Goal: Obtain resource: Obtain resource

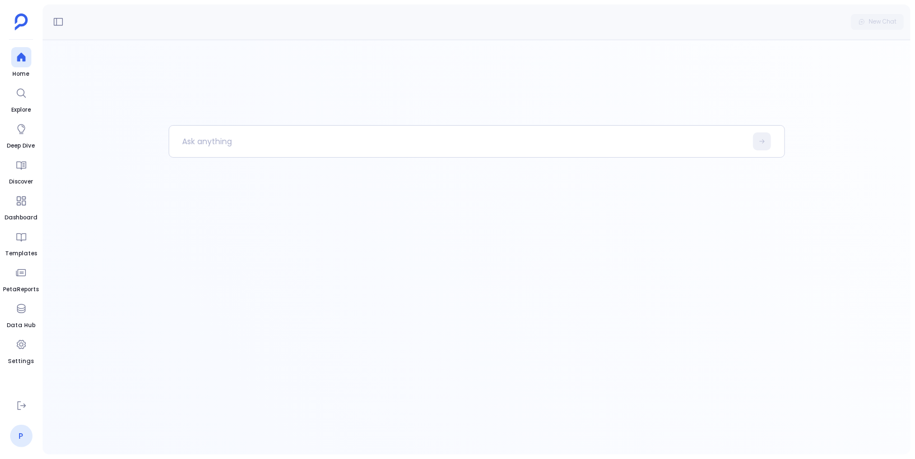
click at [22, 433] on link "P" at bounding box center [21, 435] width 22 height 22
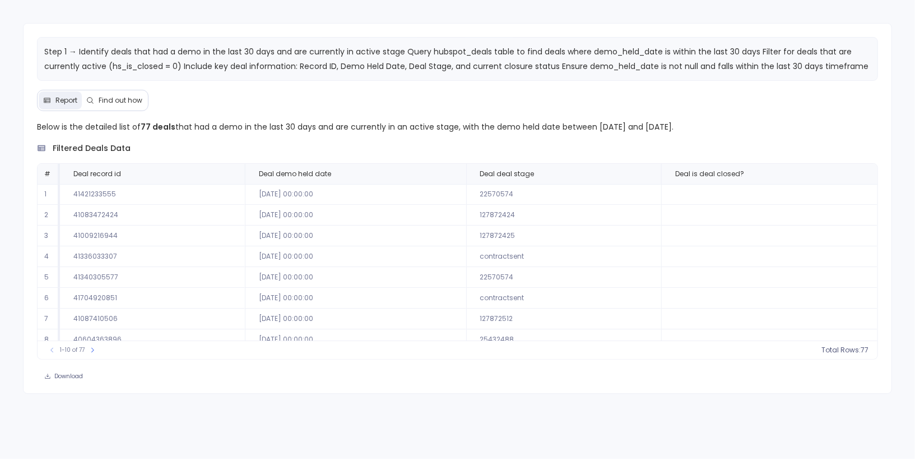
click at [108, 100] on span "Find out how" at bounding box center [121, 100] width 44 height 9
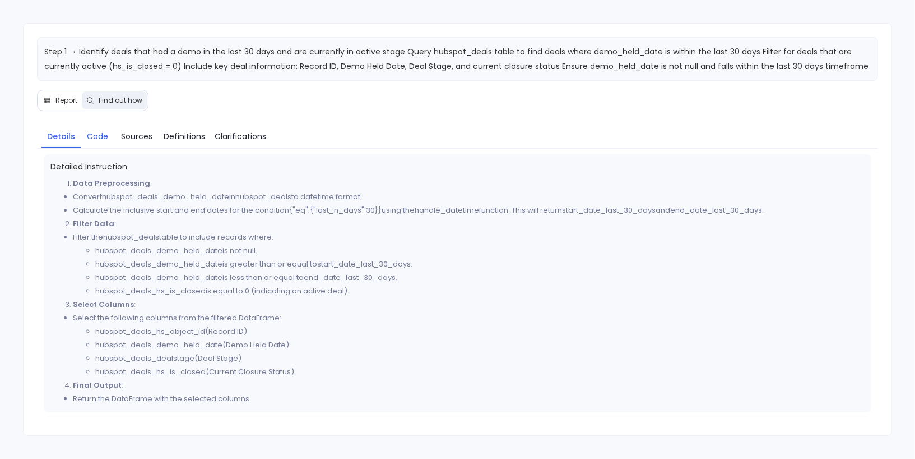
click at [95, 136] on span "Code" at bounding box center [97, 136] width 21 height 12
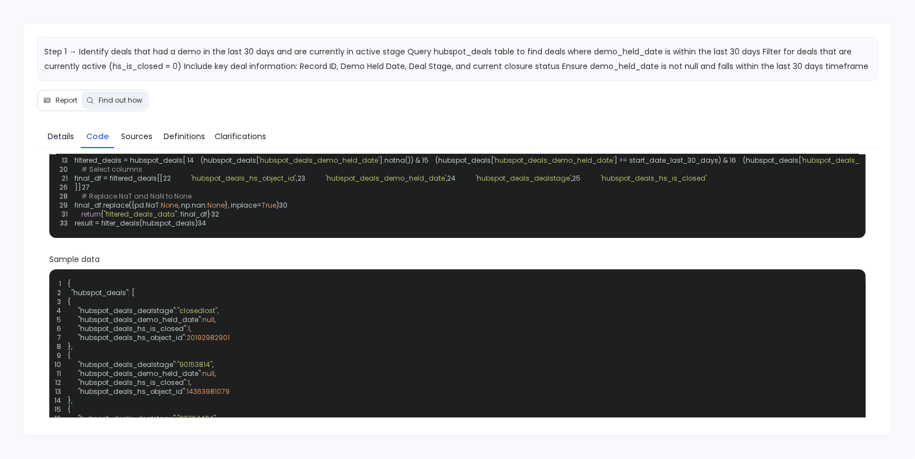
scroll to position [111, 0]
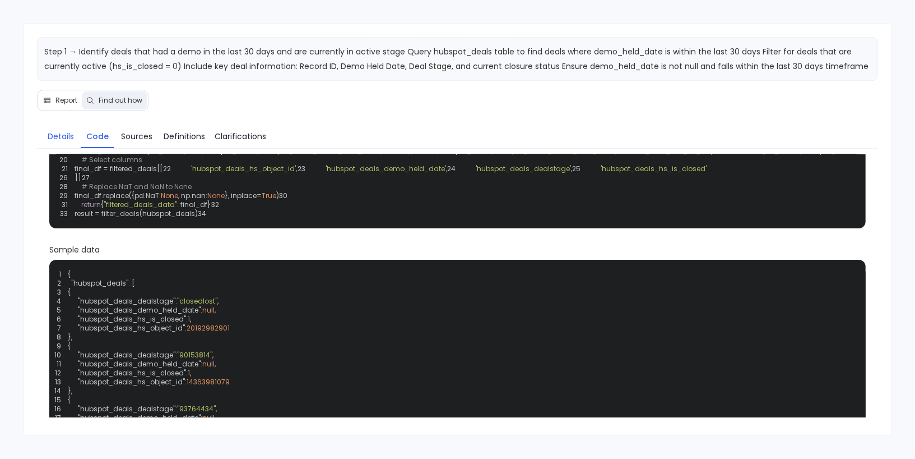
click at [62, 132] on span "Details" at bounding box center [61, 136] width 26 height 12
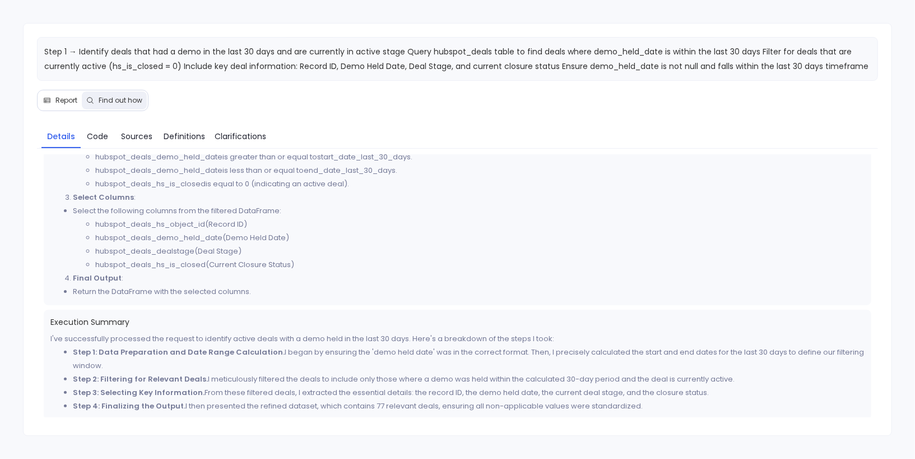
scroll to position [0, 0]
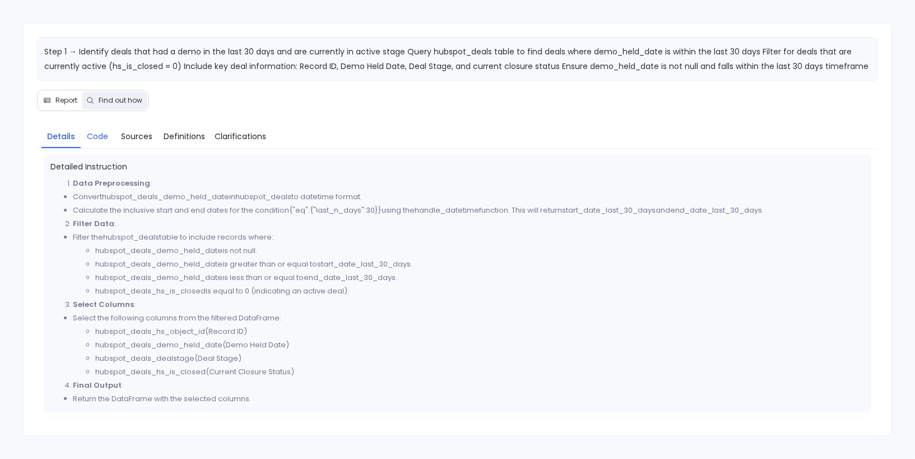
click at [96, 133] on span "Code" at bounding box center [97, 136] width 21 height 12
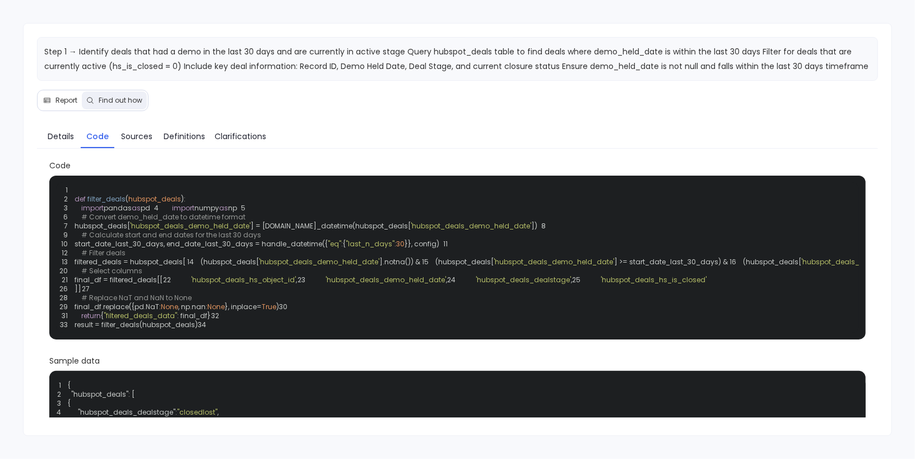
click at [59, 104] on button "Report" at bounding box center [60, 100] width 43 height 18
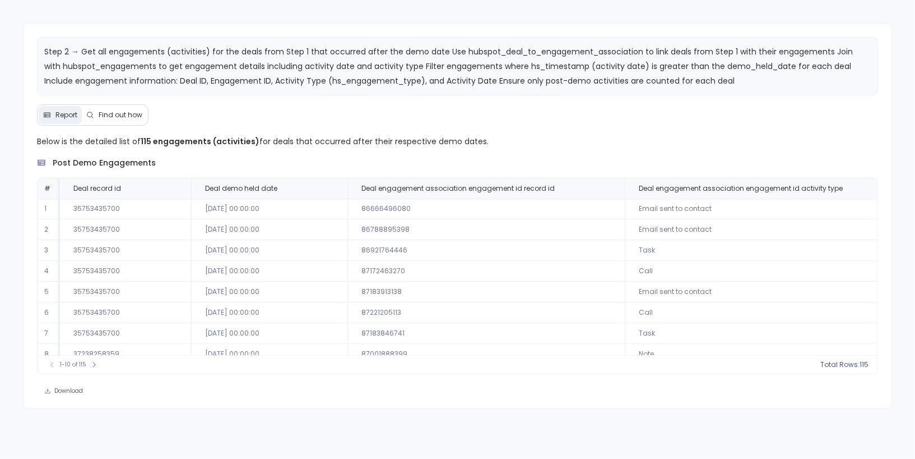
click at [135, 110] on span "Find out how" at bounding box center [121, 114] width 44 height 9
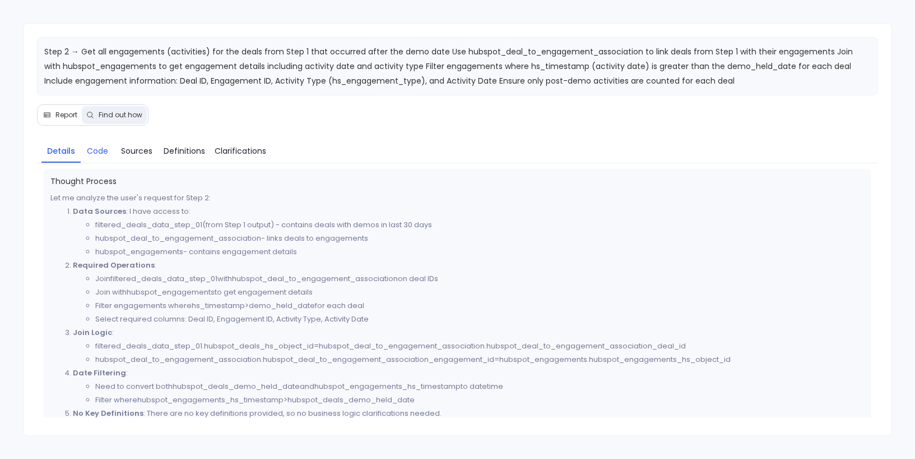
click at [102, 158] on link "Code" at bounding box center [98, 151] width 34 height 24
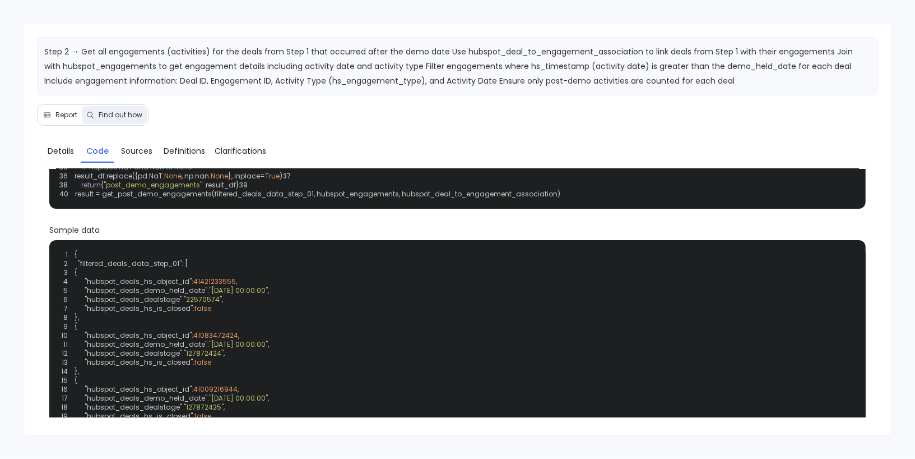
scroll to position [172, 0]
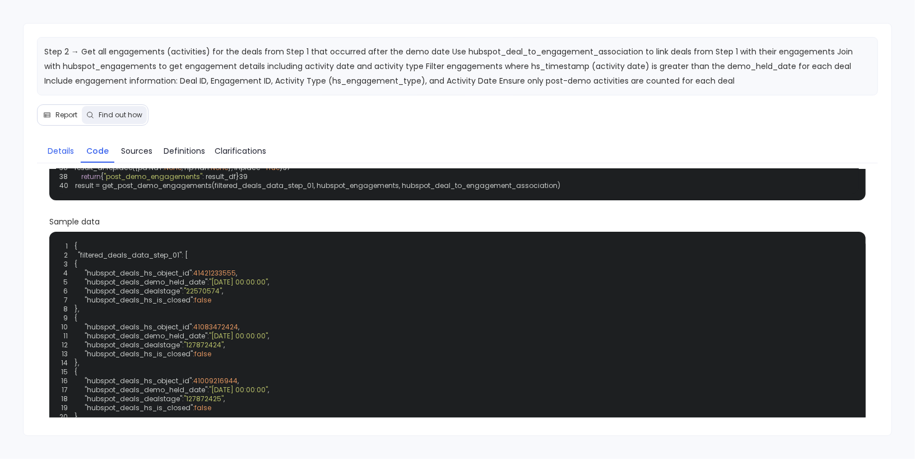
click at [51, 149] on span "Details" at bounding box center [61, 151] width 26 height 12
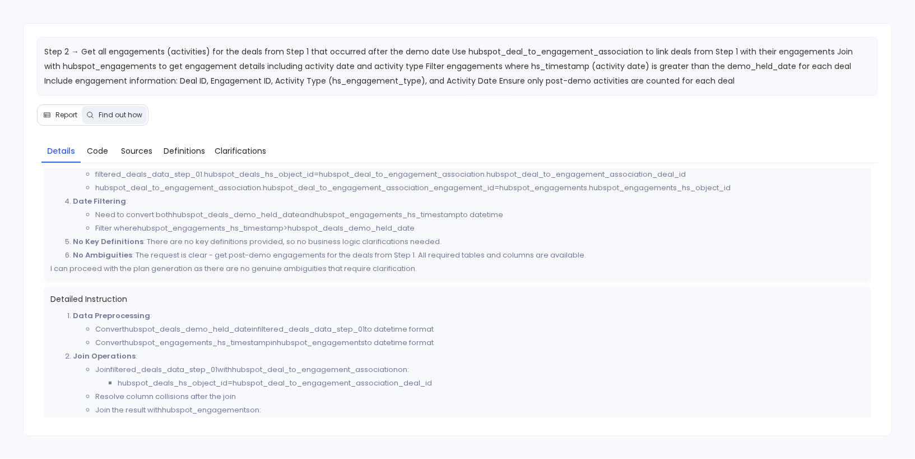
click at [66, 114] on span "Report" at bounding box center [66, 114] width 22 height 9
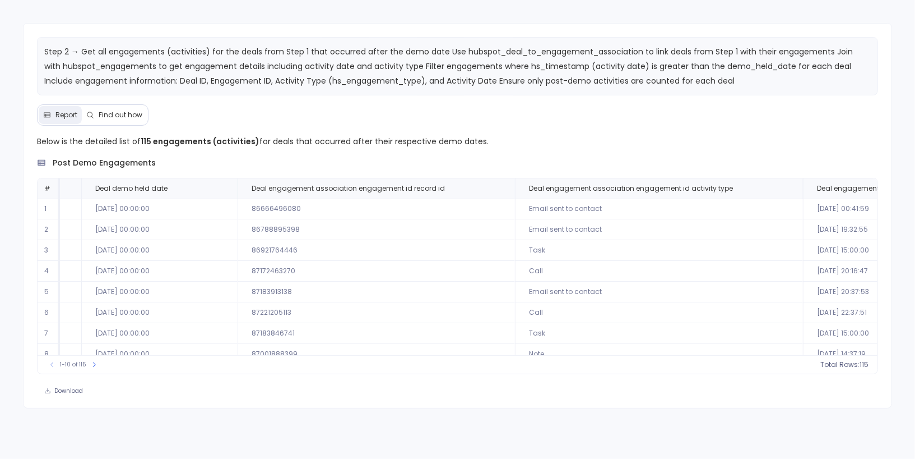
scroll to position [0, 0]
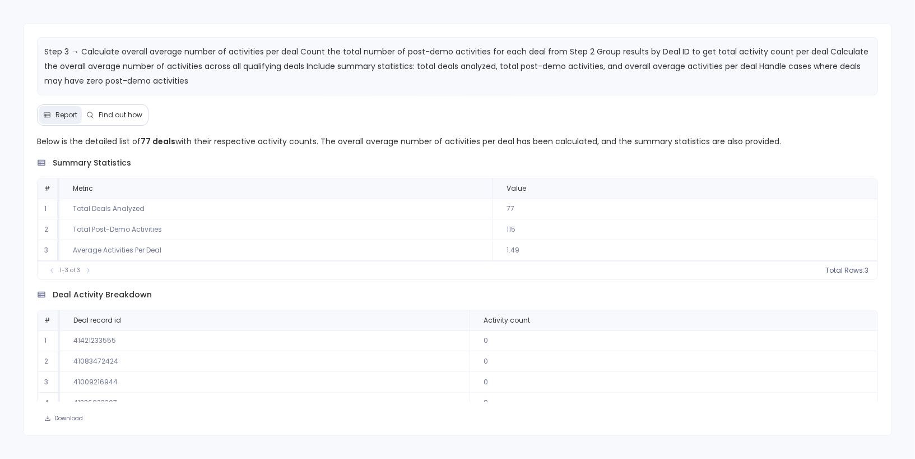
click at [121, 114] on span "Find out how" at bounding box center [121, 114] width 44 height 9
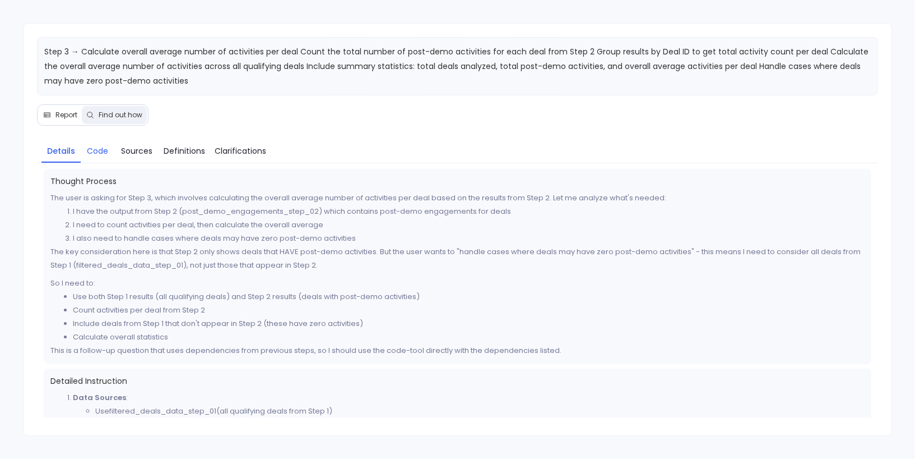
click at [100, 151] on span "Code" at bounding box center [97, 151] width 21 height 12
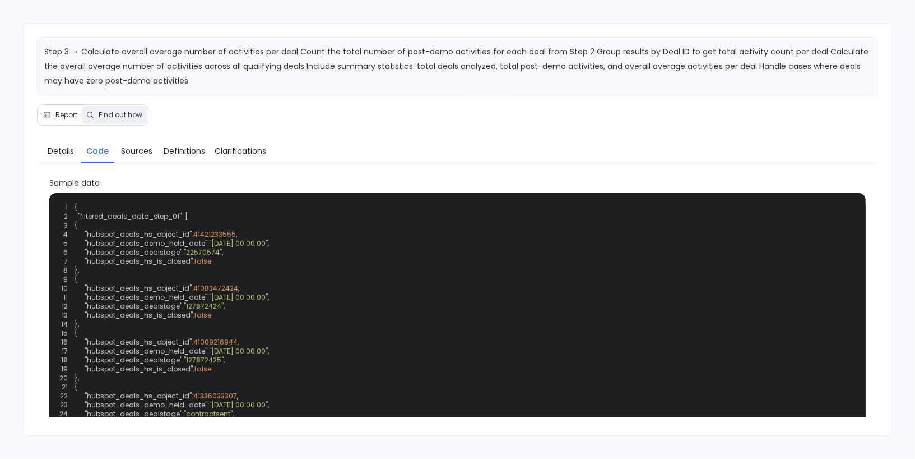
scroll to position [240, 0]
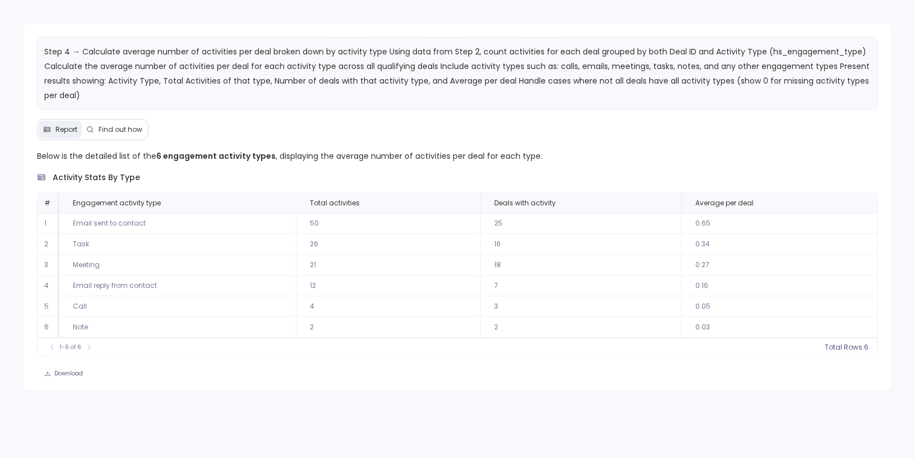
click at [129, 125] on span "Find out how" at bounding box center [121, 129] width 44 height 9
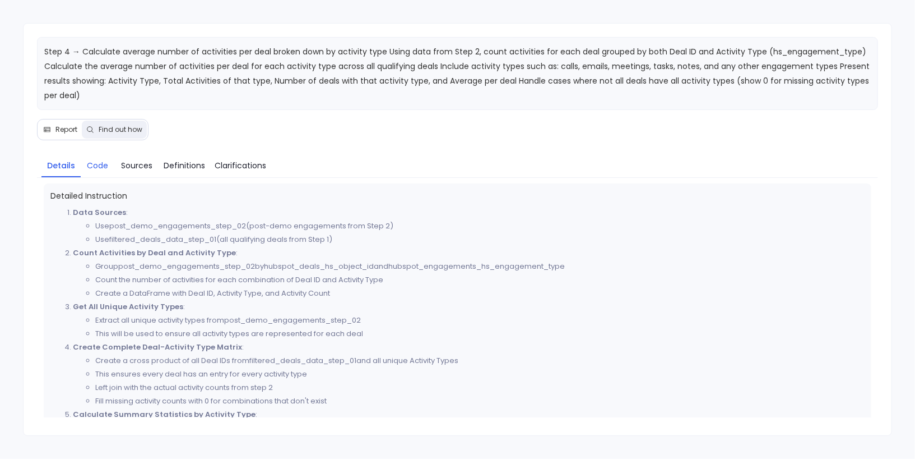
click at [102, 163] on span "Code" at bounding box center [97, 165] width 21 height 12
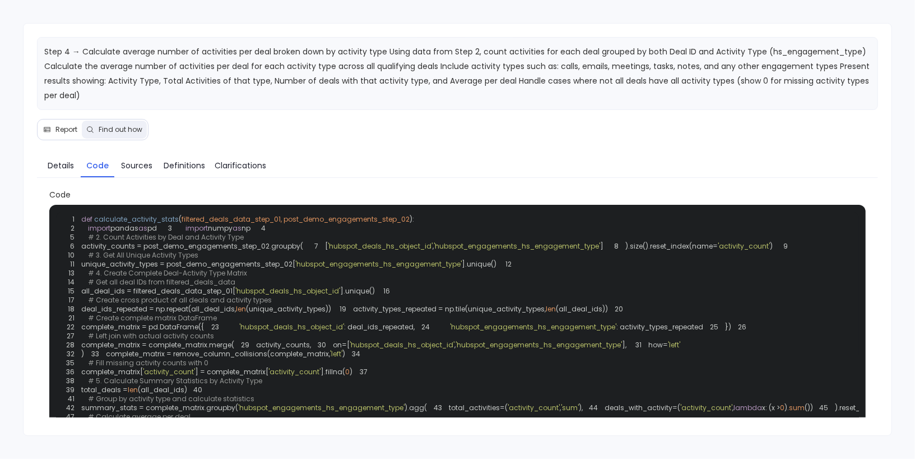
click at [70, 128] on span "Report" at bounding box center [66, 129] width 22 height 9
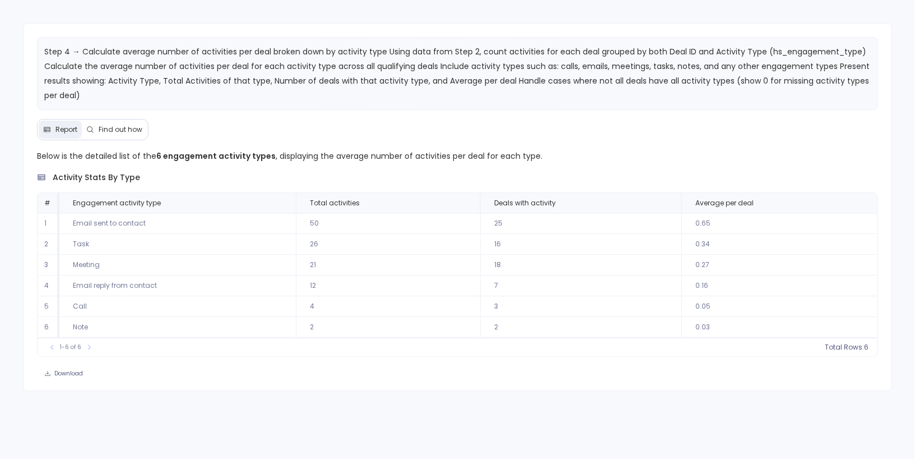
click at [124, 132] on span "Find out how" at bounding box center [121, 129] width 44 height 9
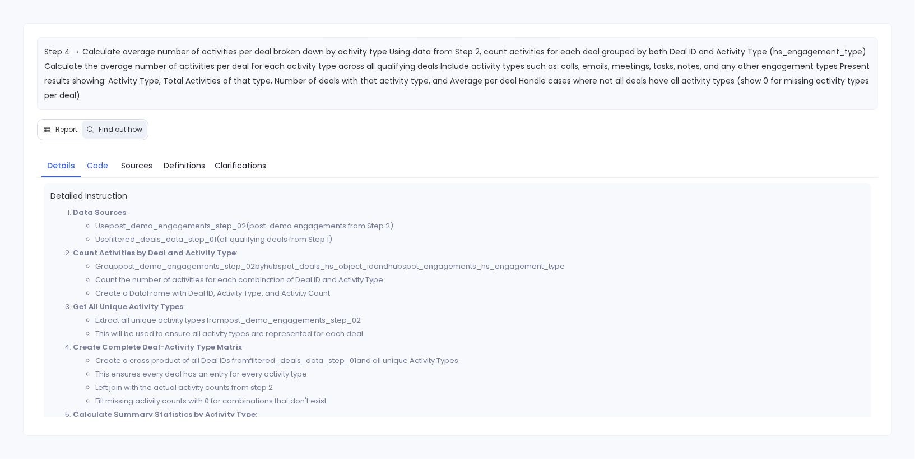
click at [112, 164] on link "Code" at bounding box center [98, 166] width 34 height 24
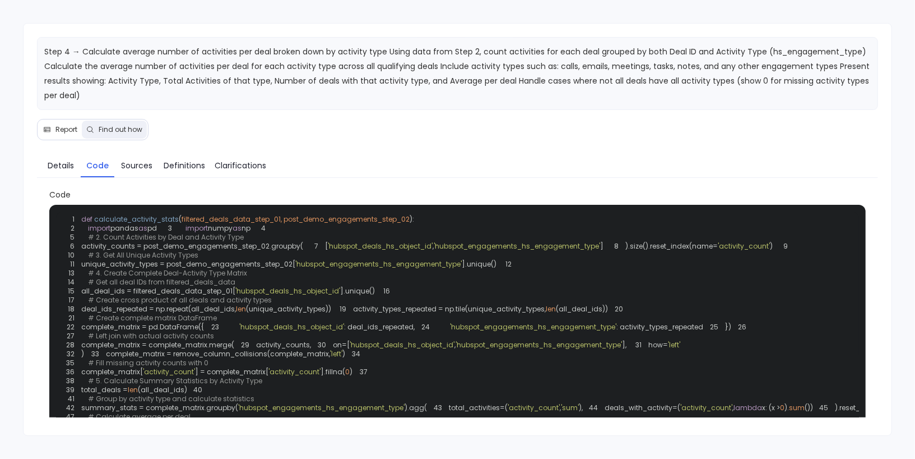
click at [52, 125] on span "Report" at bounding box center [60, 129] width 34 height 9
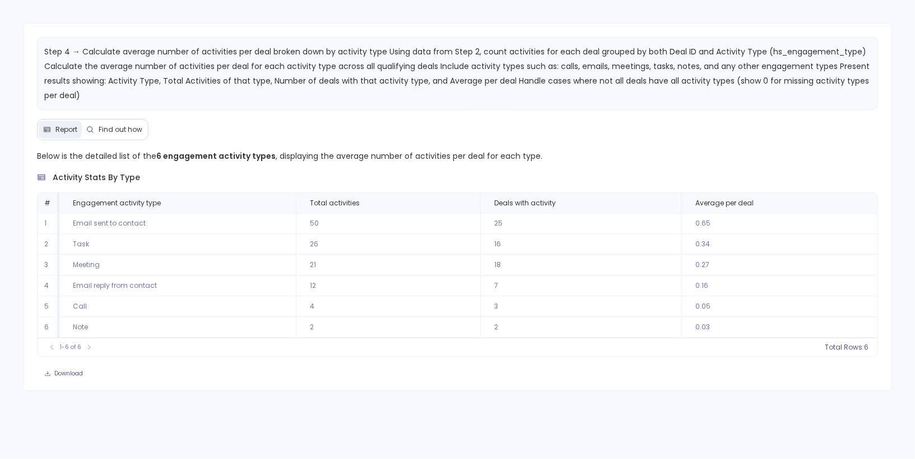
click at [121, 128] on span "Find out how" at bounding box center [121, 129] width 44 height 9
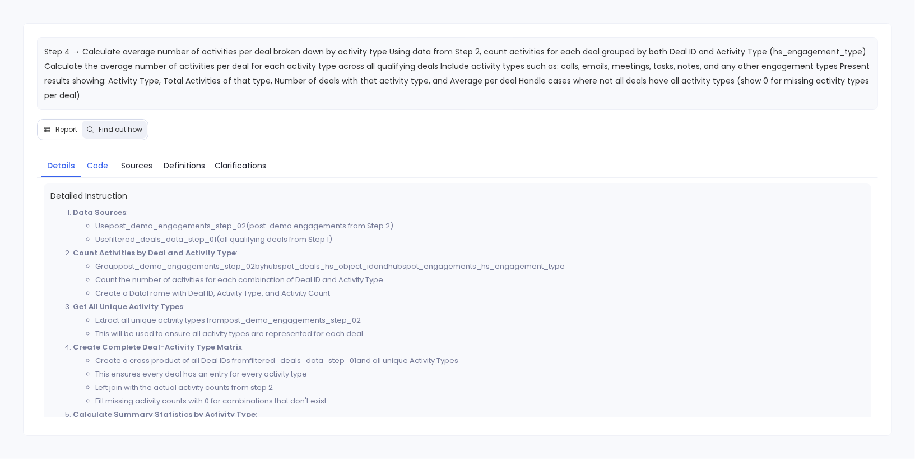
click at [92, 161] on span "Code" at bounding box center [97, 165] width 21 height 12
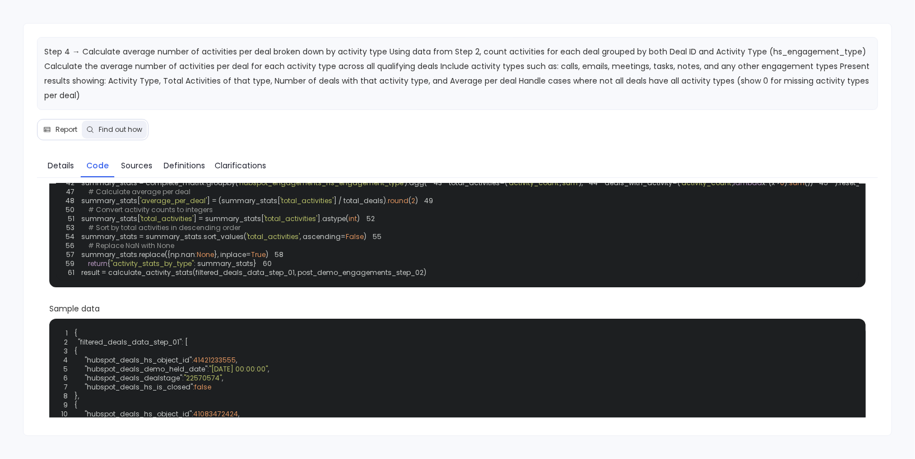
scroll to position [189, 0]
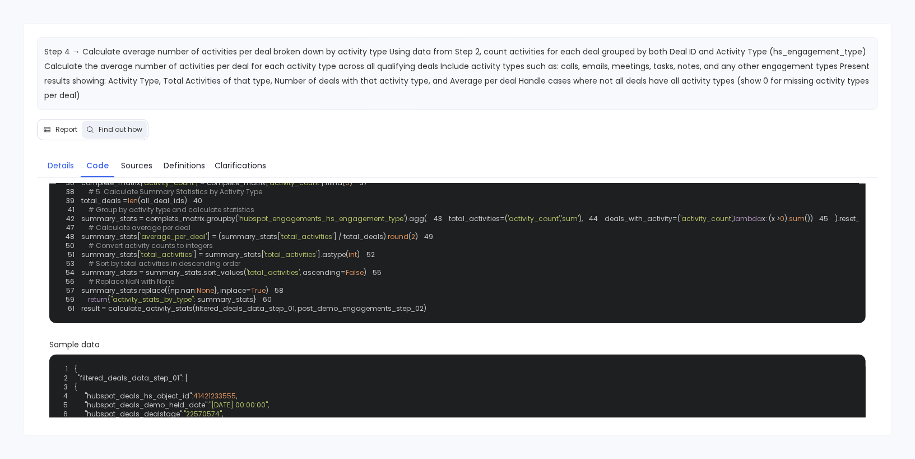
click at [58, 163] on span "Details" at bounding box center [61, 165] width 26 height 12
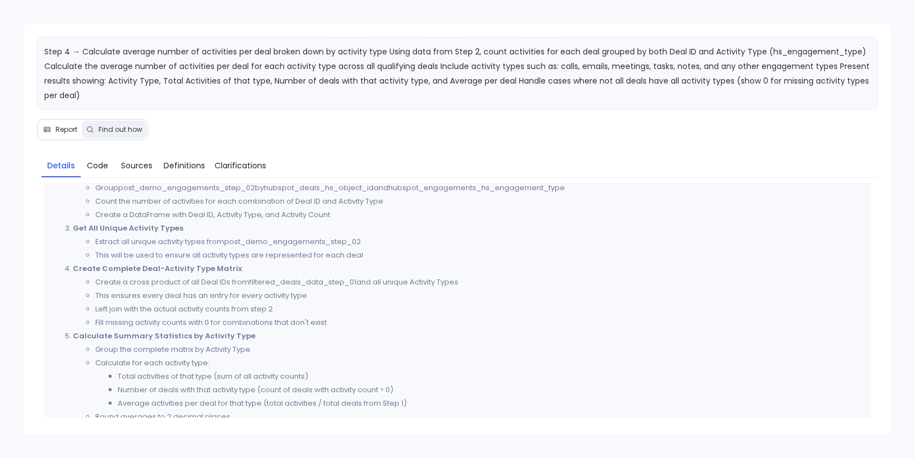
scroll to position [96, 0]
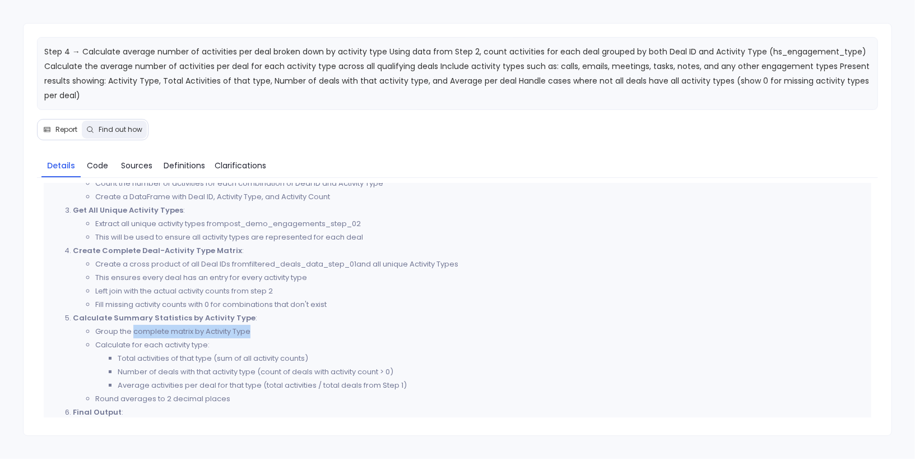
drag, startPoint x: 134, startPoint y: 332, endPoint x: 250, endPoint y: 332, distance: 116.0
click at [250, 332] on li "Group the complete matrix by Activity Type" at bounding box center [480, 331] width 770 height 13
click at [261, 332] on li "Group the complete matrix by Activity Type" at bounding box center [480, 331] width 770 height 13
drag, startPoint x: 180, startPoint y: 371, endPoint x: 242, endPoint y: 370, distance: 61.7
click at [242, 369] on li "Number of deals with that activity type (count of deals with activity count > 0)" at bounding box center [491, 371] width 747 height 13
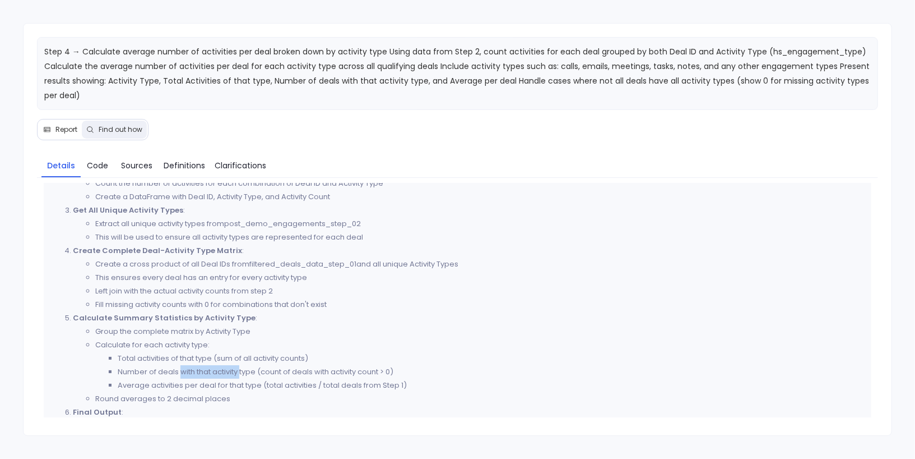
click at [242, 370] on li "Number of deals with that activity type (count of deals with activity count > 0)" at bounding box center [491, 371] width 747 height 13
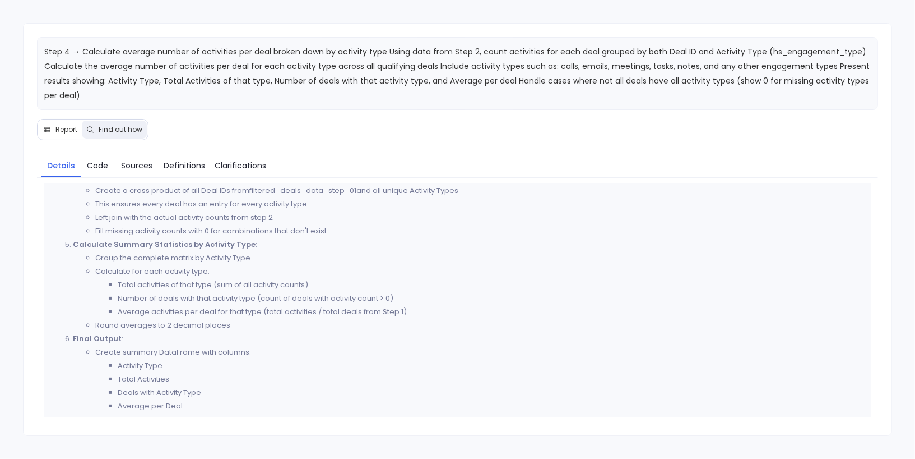
scroll to position [183, 0]
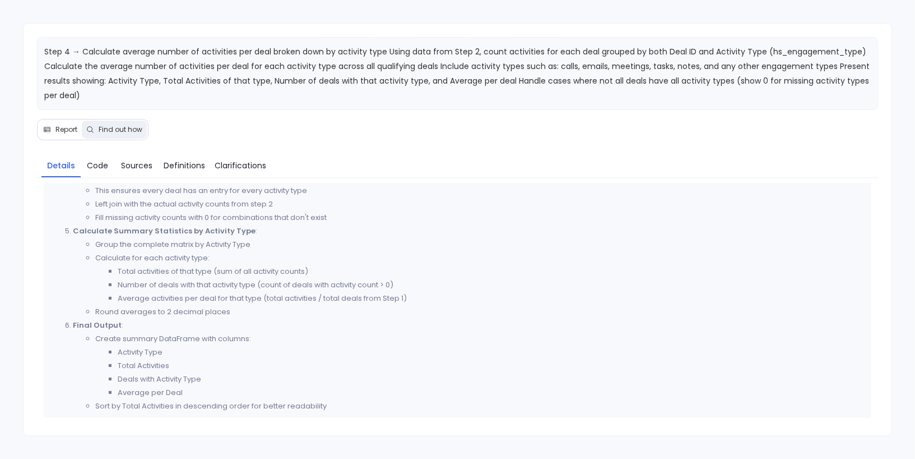
click at [70, 129] on span "Report" at bounding box center [66, 129] width 22 height 9
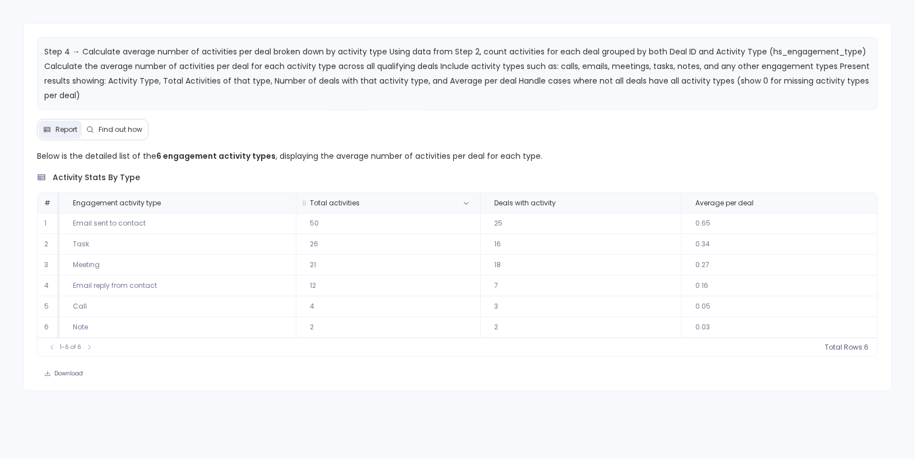
click at [381, 198] on span "Total activities" at bounding box center [350, 202] width 99 height 9
click at [855, 346] on span "6" at bounding box center [853, 346] width 4 height 9
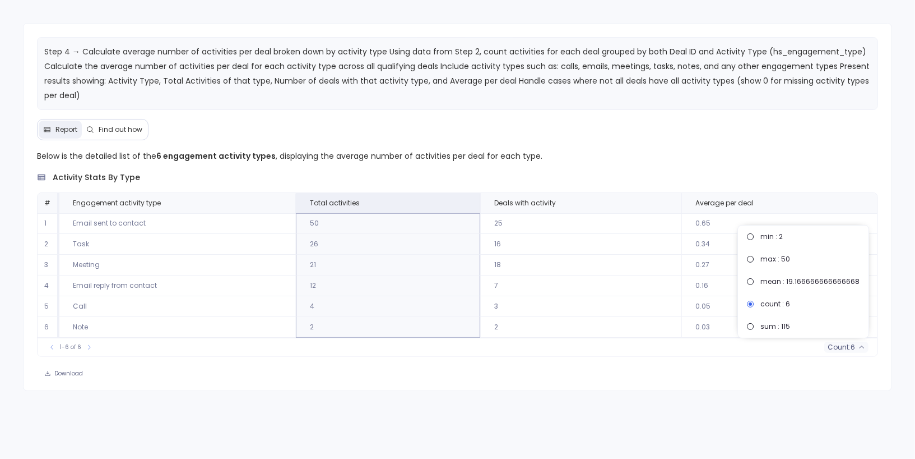
click at [691, 370] on div "Download" at bounding box center [458, 373] width 868 height 16
